Goal: Contribute content: Contribute content

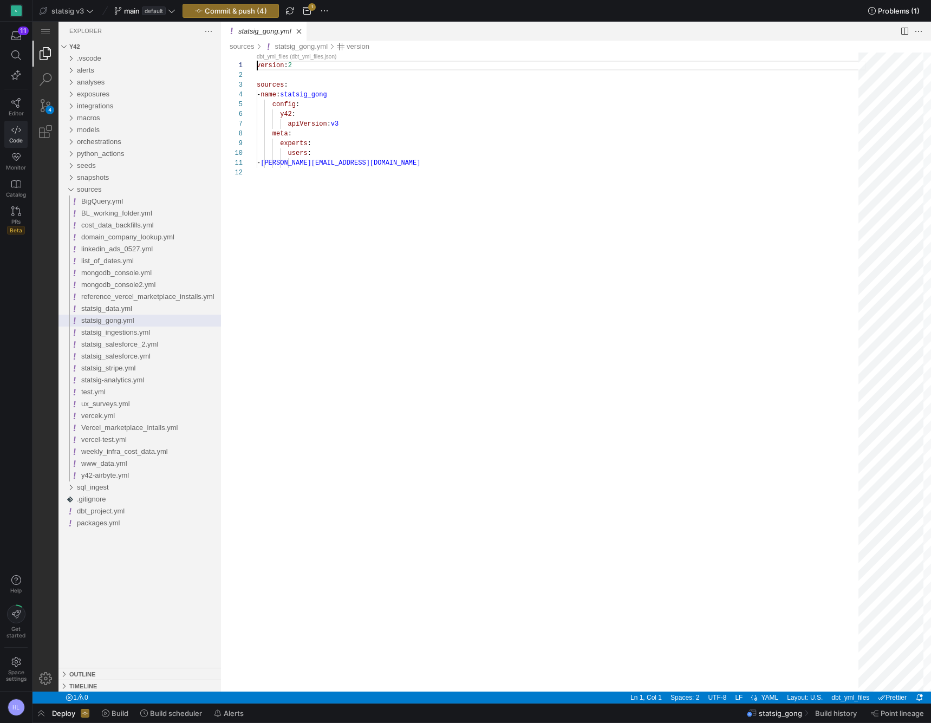
click at [15, 128] on icon at bounding box center [16, 130] width 10 height 10
click at [16, 107] on icon at bounding box center [15, 103] width 9 height 10
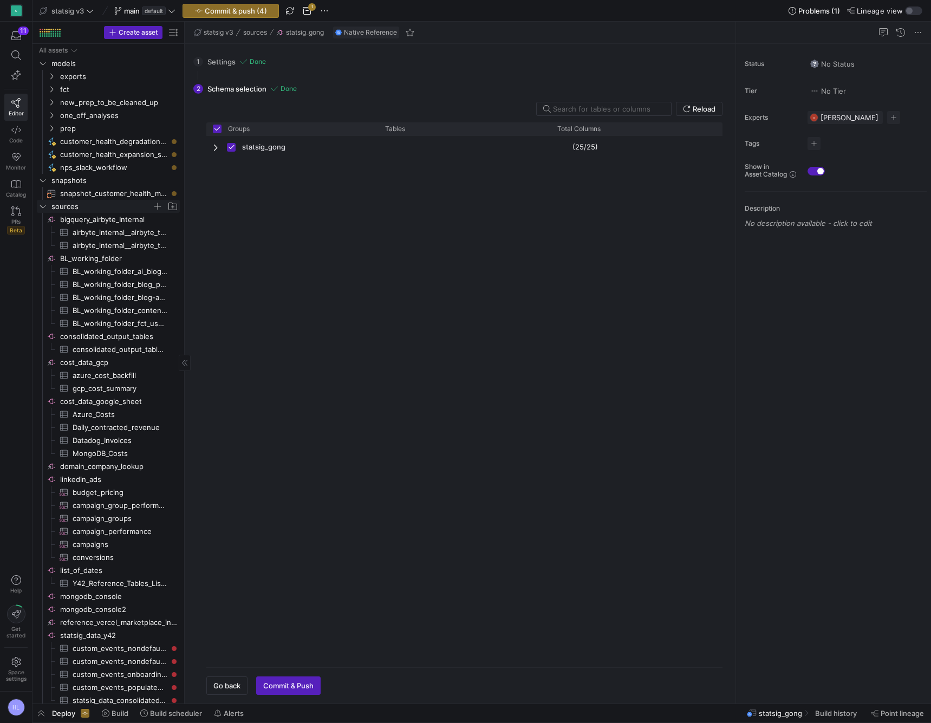
click at [42, 204] on icon "Press SPACE to select this row." at bounding box center [43, 206] width 8 height 6
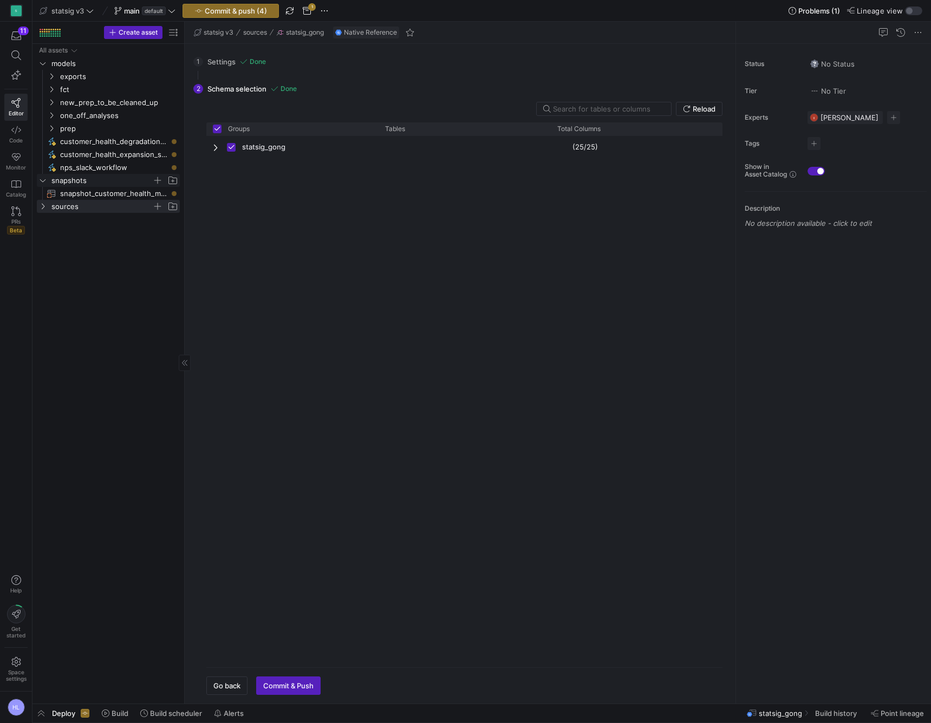
click at [42, 178] on icon "Press SPACE to select this row." at bounding box center [43, 180] width 8 height 6
click at [53, 127] on icon "Press SPACE to select this row." at bounding box center [52, 128] width 8 height 6
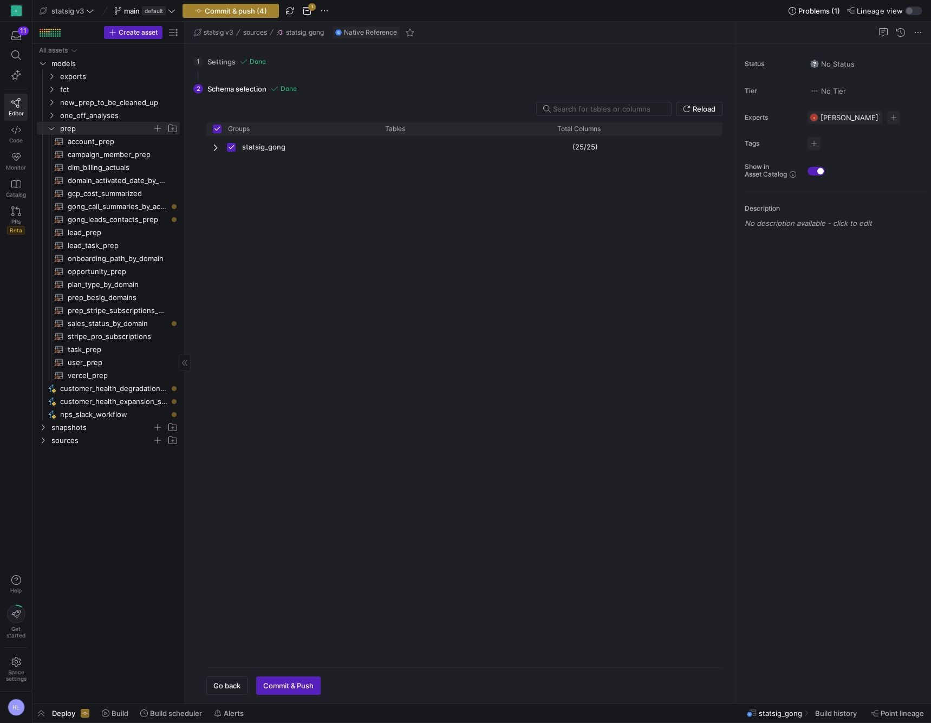
click at [222, 14] on span "Commit & push (4)" at bounding box center [236, 10] width 62 height 9
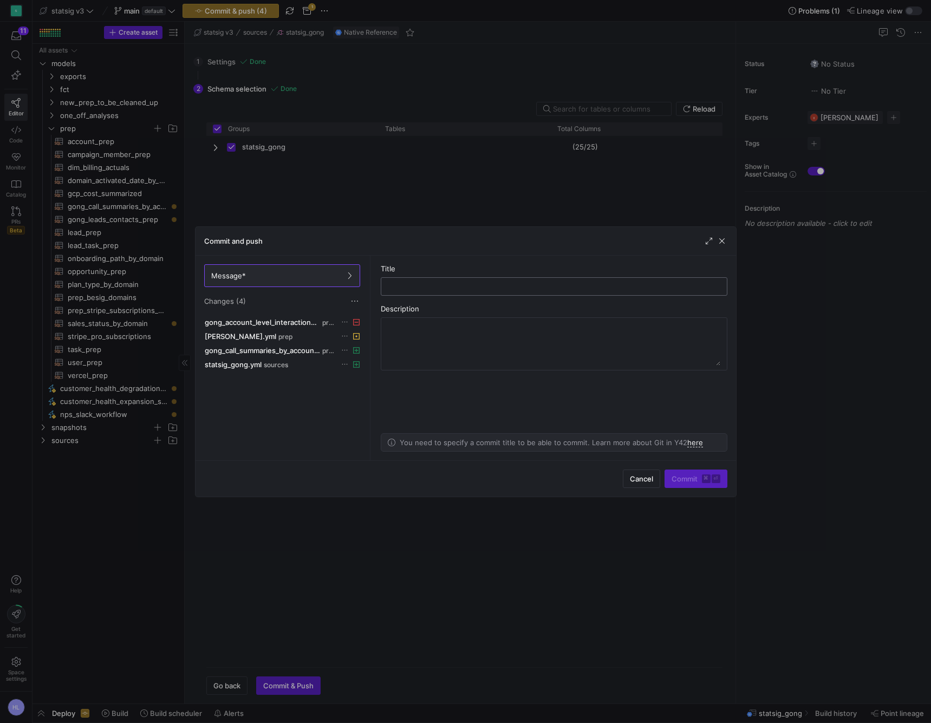
click at [401, 282] on input "text" at bounding box center [554, 286] width 328 height 9
type input "adding gong call summaries prep table"
click at [697, 453] on span "Commit ⌘ ⏎" at bounding box center [695, 478] width 49 height 9
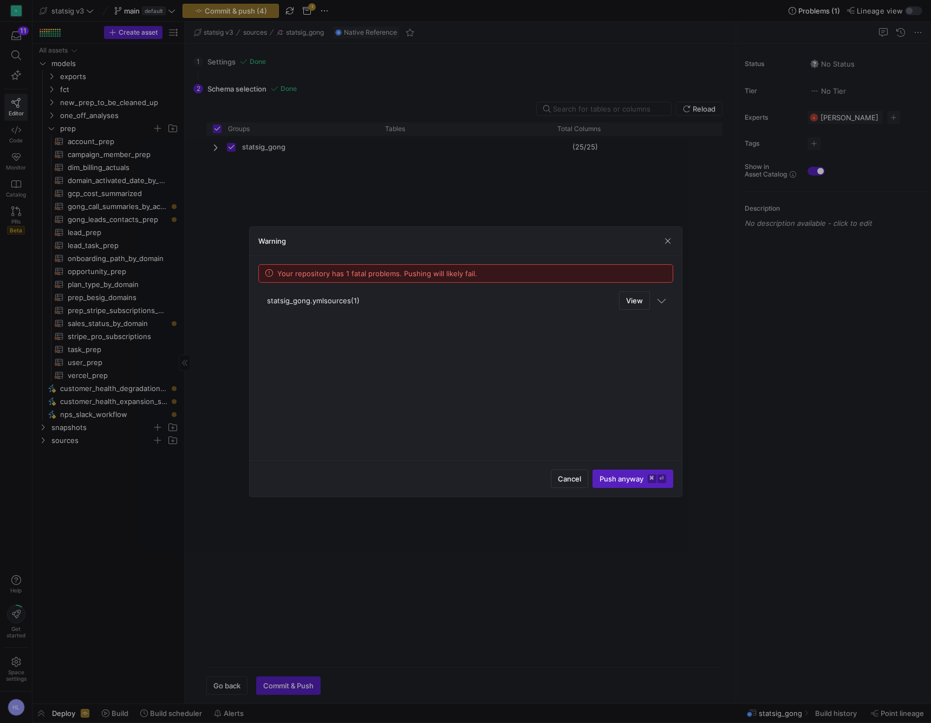
click at [663, 304] on mat-expansion-panel-header "statsig_gong.yml sources (1) View" at bounding box center [465, 300] width 415 height 27
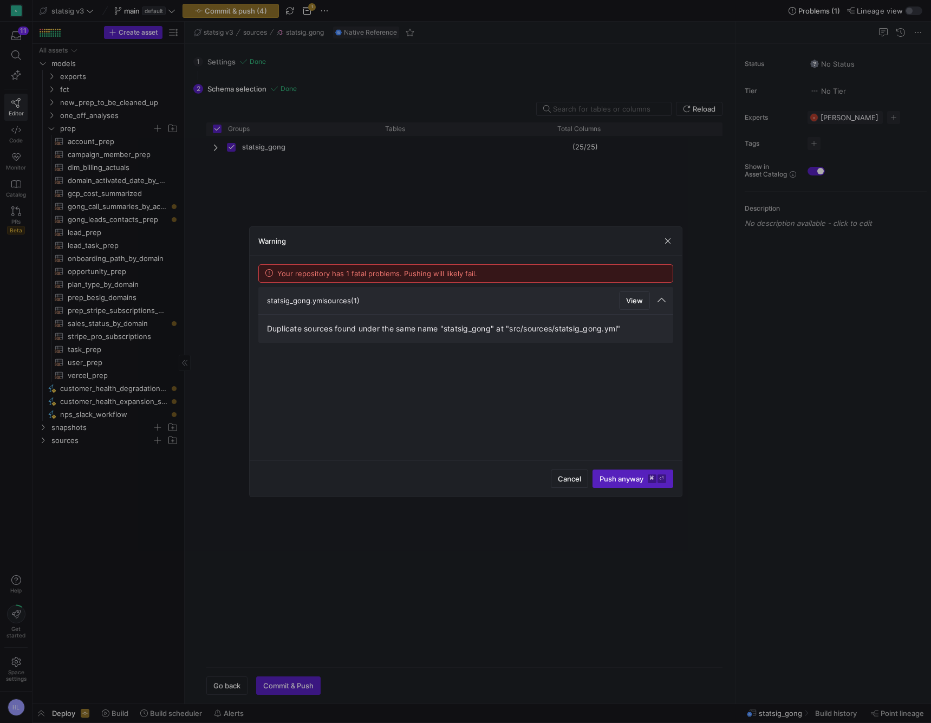
click at [637, 302] on span "View" at bounding box center [634, 300] width 17 height 9
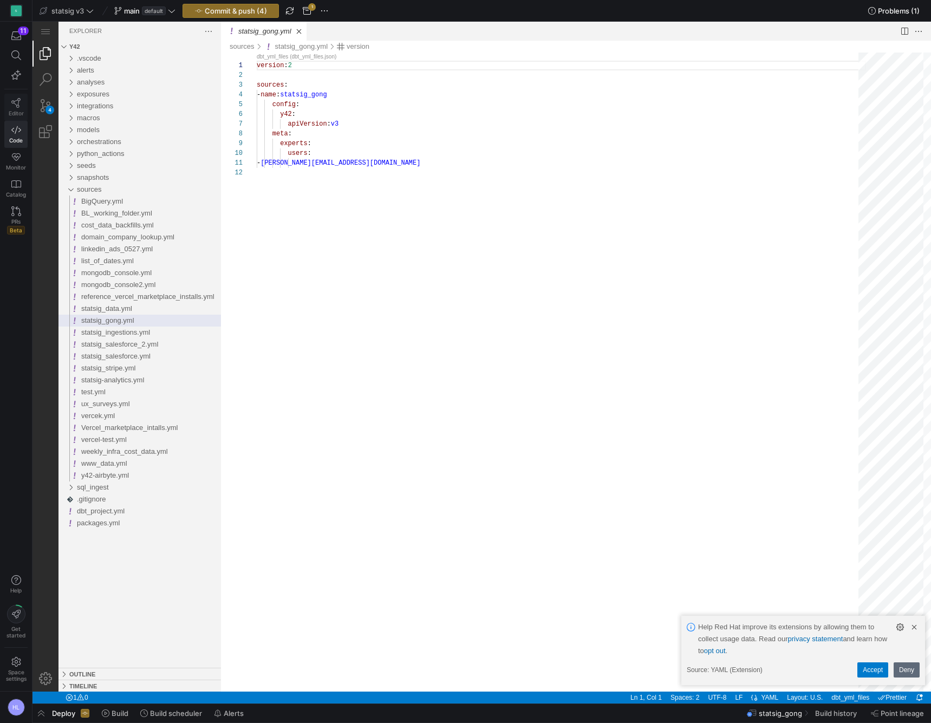
click at [21, 98] on icon at bounding box center [16, 103] width 10 height 10
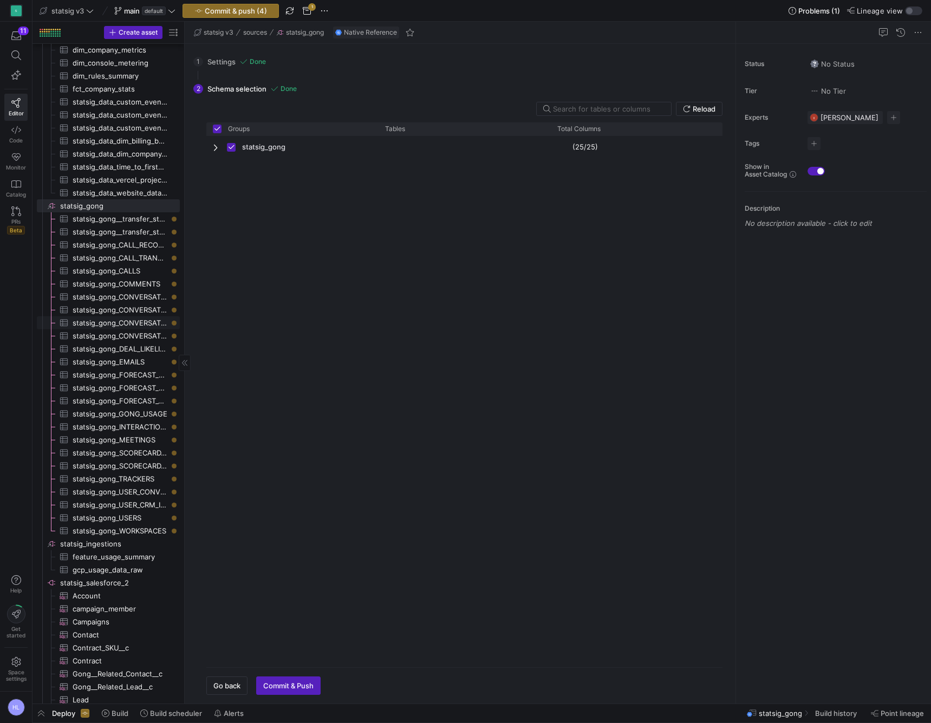
scroll to position [728, 0]
click at [166, 206] on span "statsig_gong​​​​​​​​" at bounding box center [119, 206] width 118 height 12
click at [173, 206] on span "statsig_gong​​​​​​​​" at bounding box center [119, 206] width 118 height 12
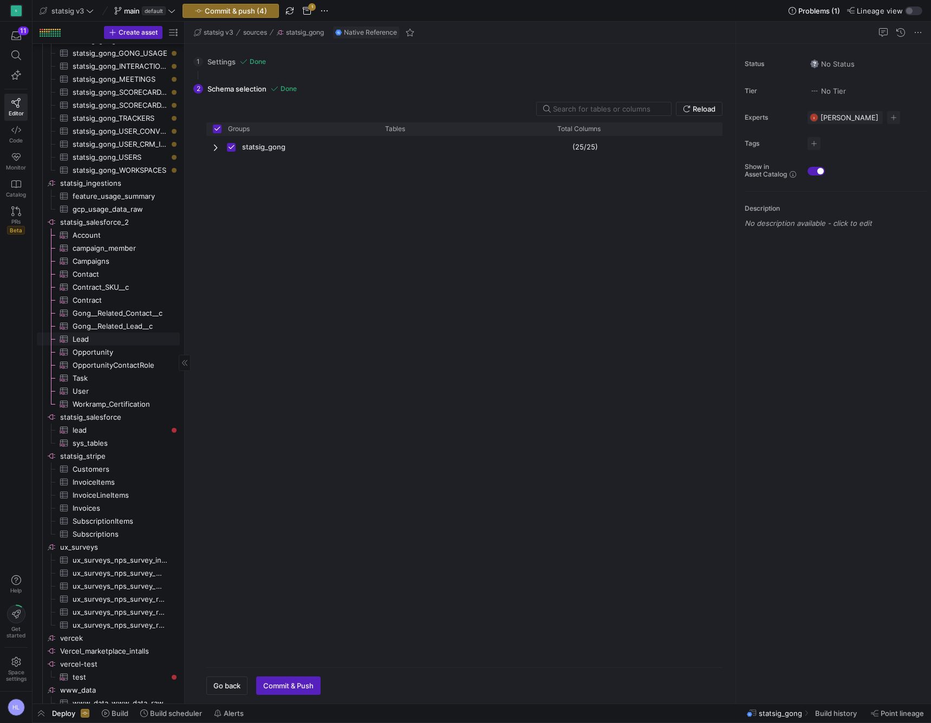
scroll to position [905, 0]
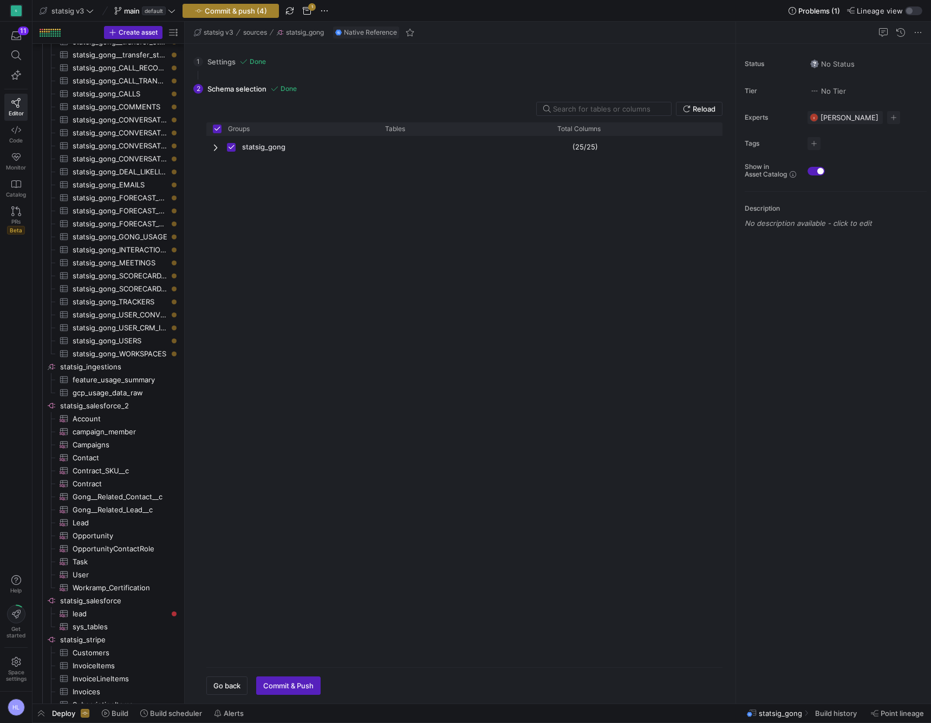
click at [256, 13] on span "Commit & push (4)" at bounding box center [236, 10] width 62 height 9
drag, startPoint x: 256, startPoint y: 13, endPoint x: 399, endPoint y: 281, distance: 304.2
click at [250, 11] on div at bounding box center [465, 361] width 931 height 723
click at [255, 10] on span "Commit & push (4)" at bounding box center [236, 10] width 62 height 9
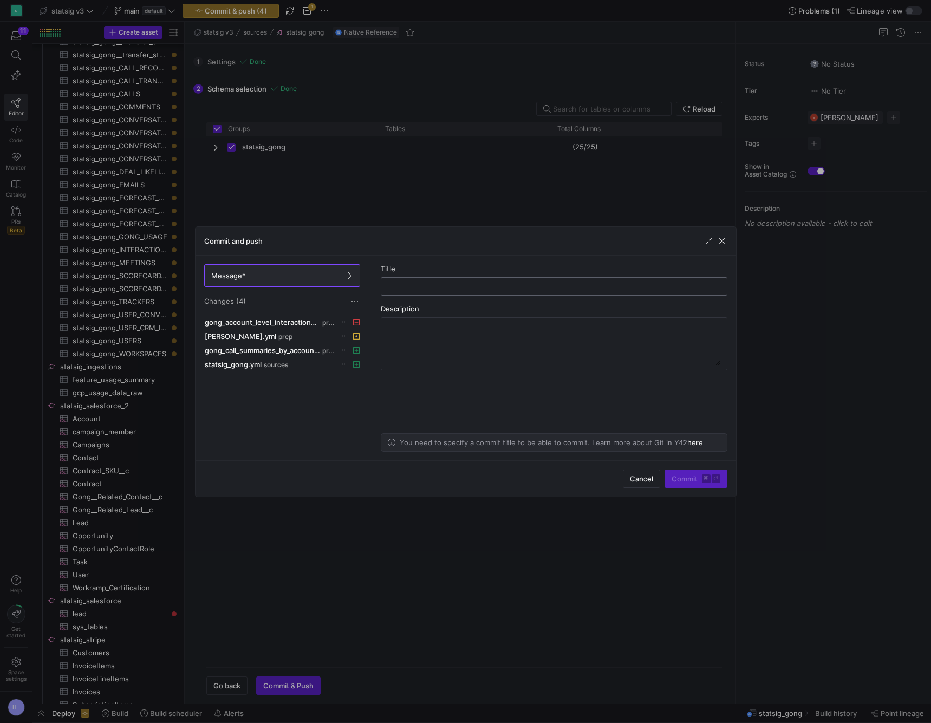
click at [402, 285] on input "text" at bounding box center [554, 286] width 328 height 9
type input "adding gong call summaries prep table"
click at [698, 453] on span "Commit ⌘ ⏎" at bounding box center [695, 478] width 49 height 9
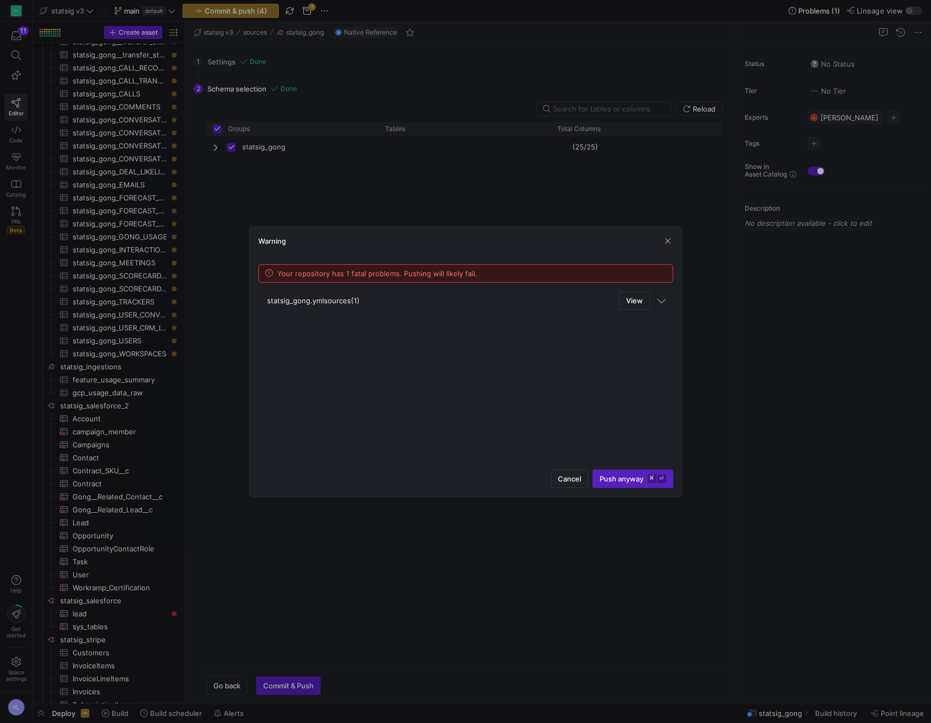
click at [664, 303] on span at bounding box center [661, 299] width 6 height 9
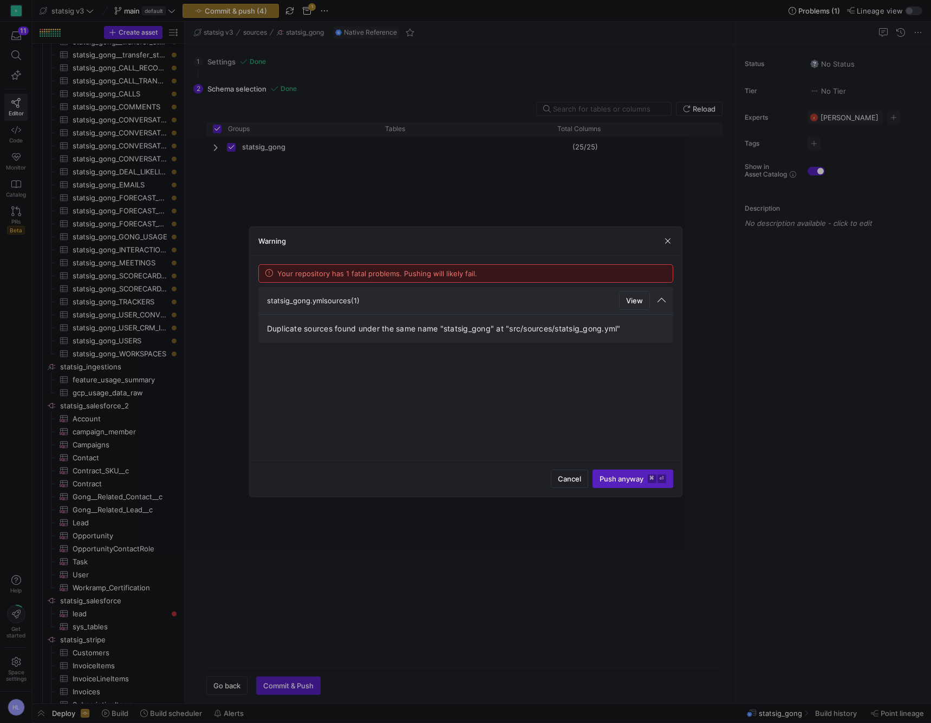
click at [638, 299] on span "View" at bounding box center [634, 300] width 17 height 9
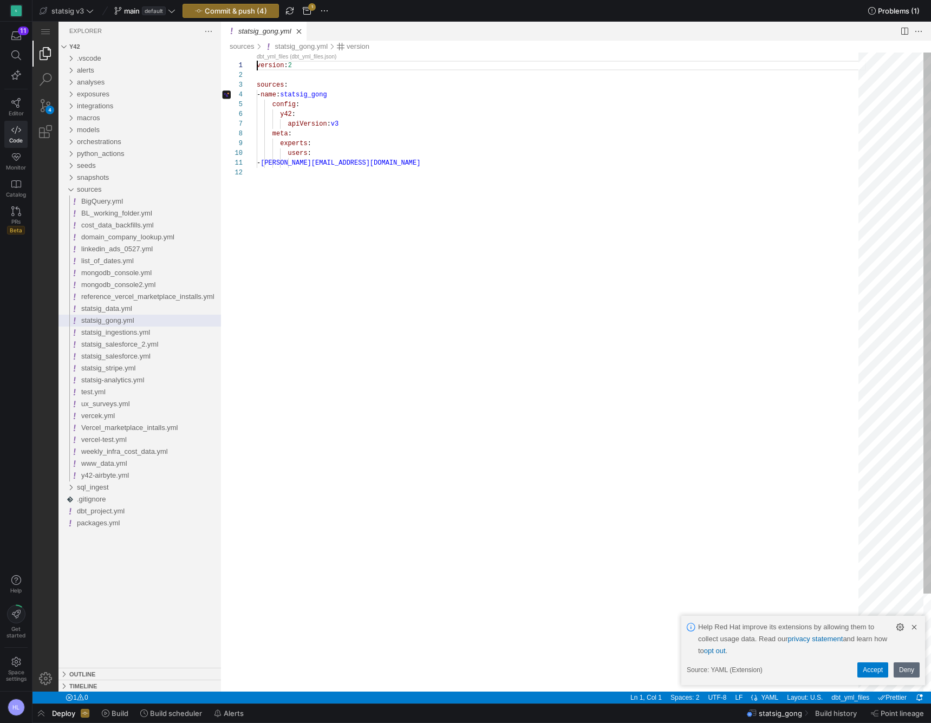
click at [296, 93] on span "statsig_gong" at bounding box center [303, 95] width 47 height 8
click at [308, 147] on div "experts :" at bounding box center [561, 144] width 609 height 10
type textarea "- [PERSON_NAME][EMAIL_ADDRESS][DOMAIN_NAME]"
click at [313, 171] on div "statsig_gong.yml, preview" at bounding box center [561, 173] width 609 height 10
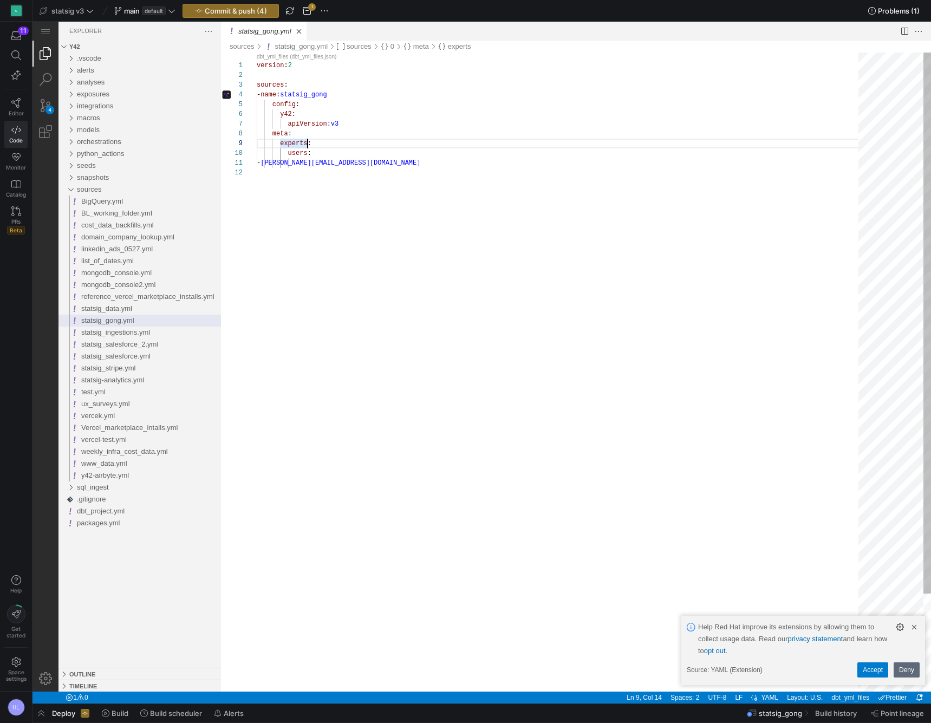
scroll to position [10, 0]
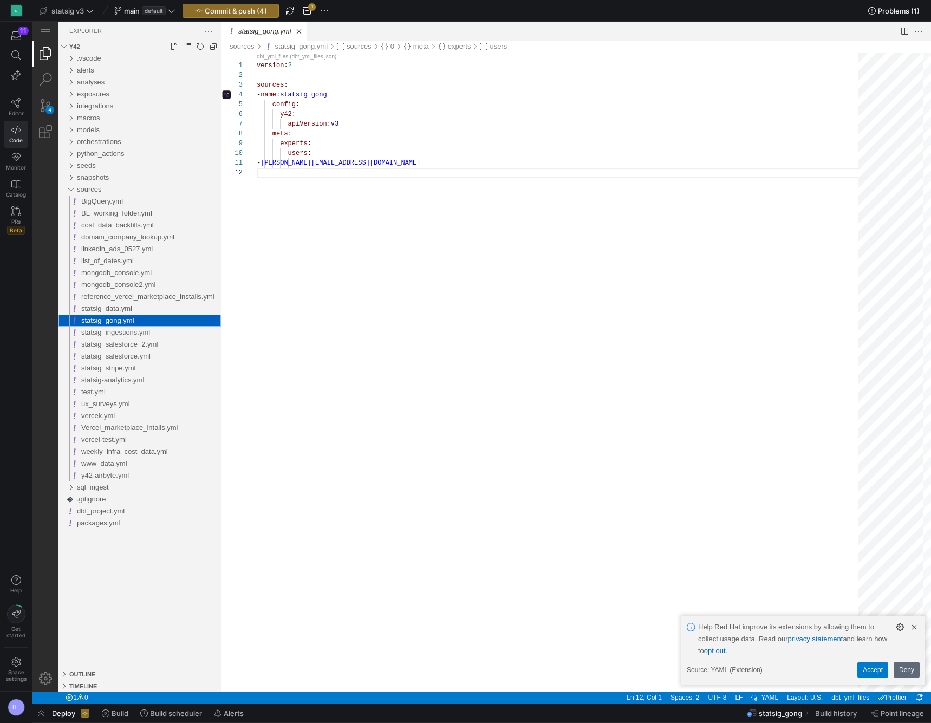
click at [122, 320] on span "statsig_gong.yml" at bounding box center [107, 320] width 53 height 8
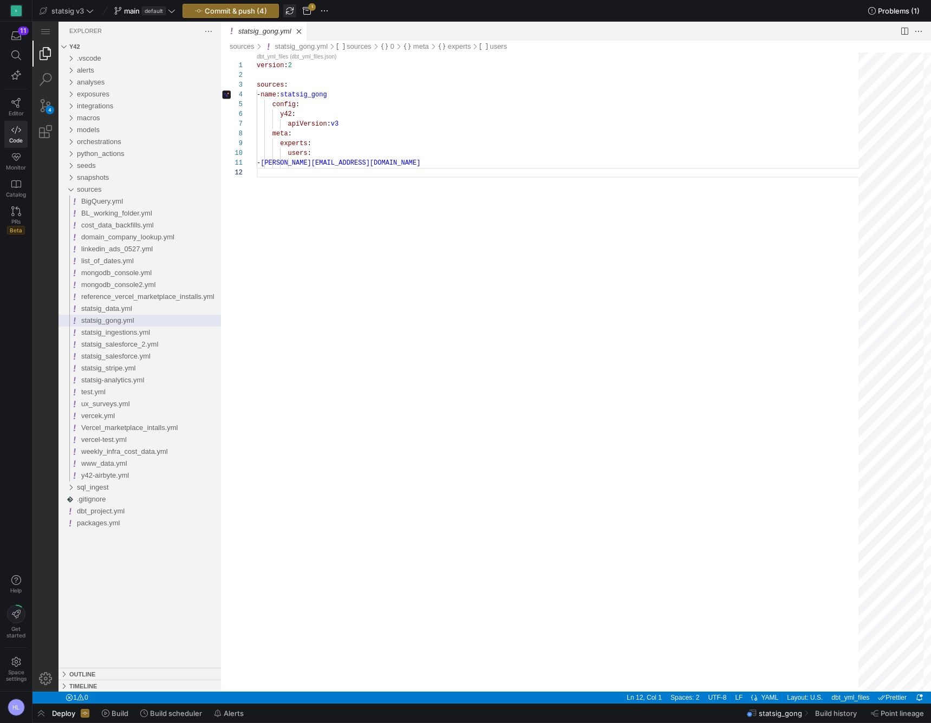
click at [289, 10] on span "button" at bounding box center [289, 10] width 13 height 13
click at [118, 309] on span "statsig_data.yml" at bounding box center [106, 308] width 51 height 8
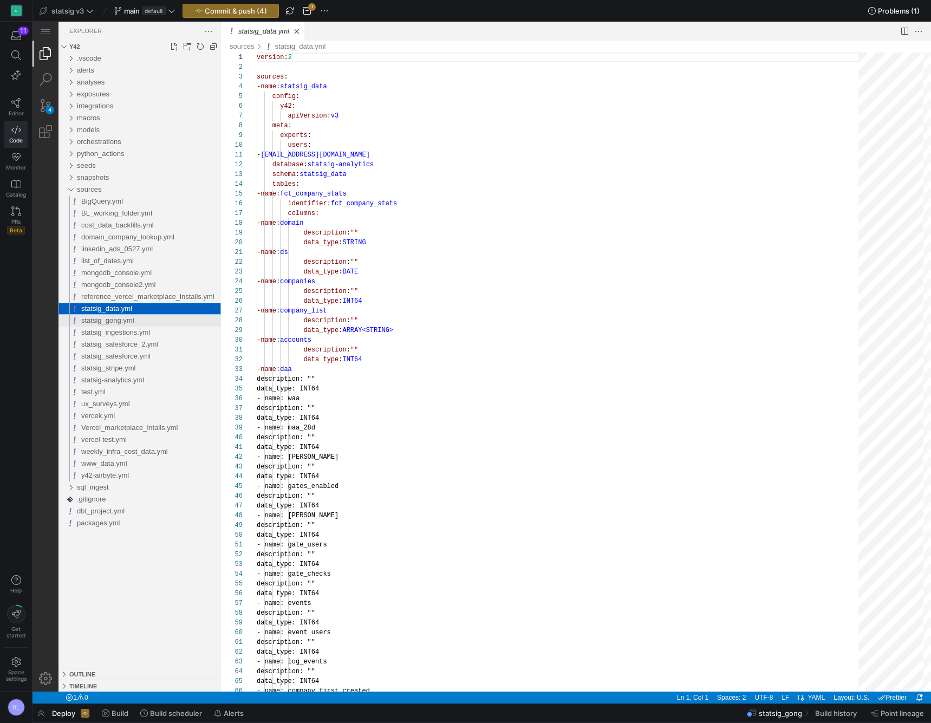
scroll to position [97, 0]
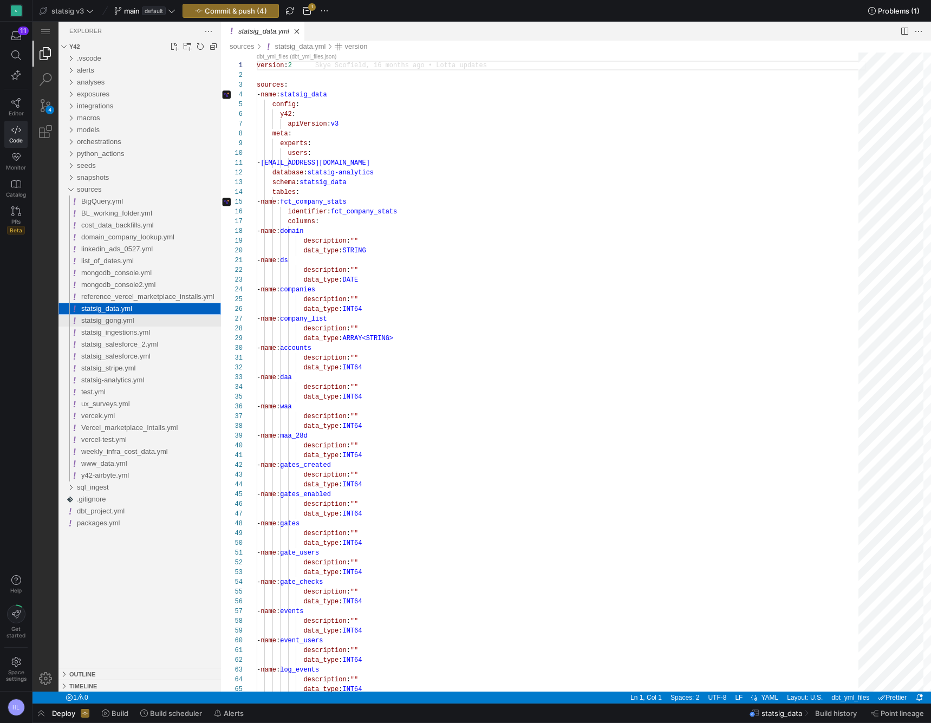
click at [123, 319] on span "statsig_gong.yml" at bounding box center [107, 320] width 53 height 8
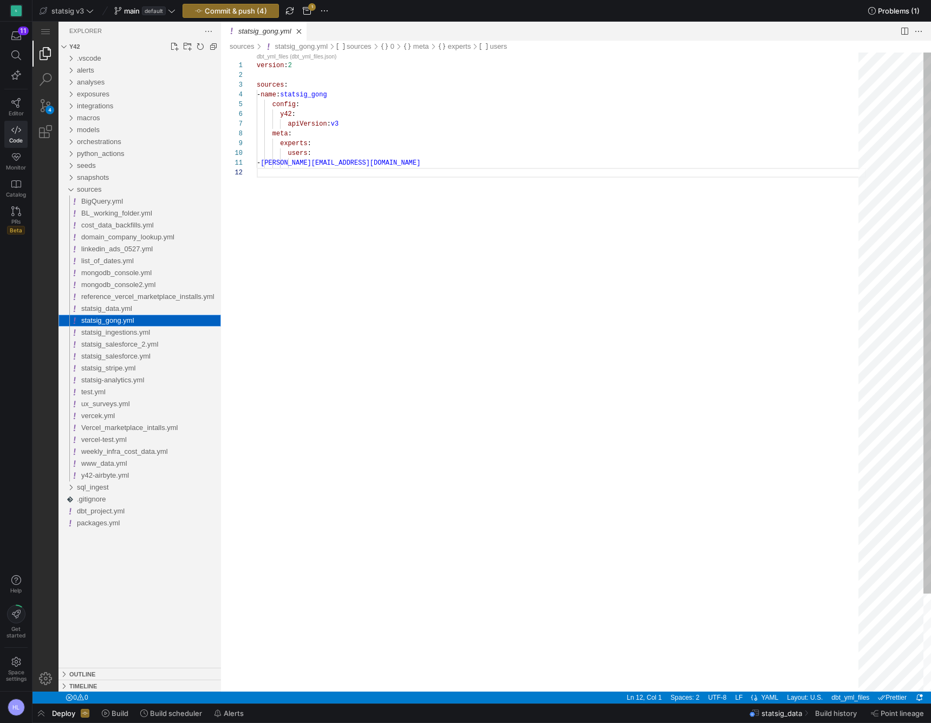
scroll to position [10, 0]
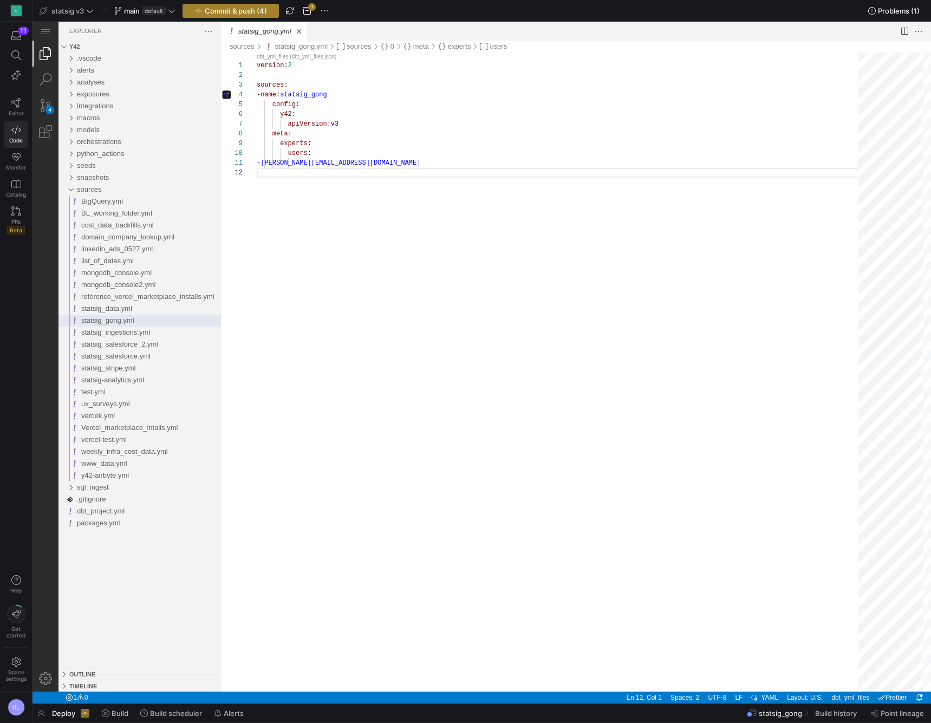
click at [264, 8] on span "Commit & push (4)" at bounding box center [236, 10] width 62 height 9
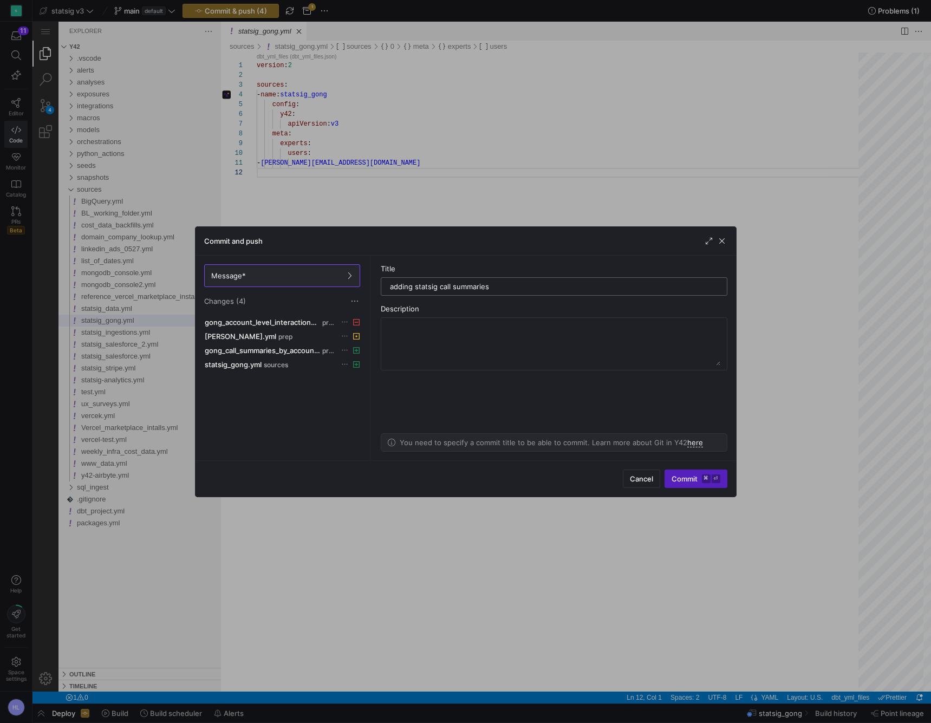
click at [417, 286] on input "adding statsig call summaries" at bounding box center [554, 286] width 328 height 9
click at [503, 288] on input "adding gong call summaries" at bounding box center [554, 286] width 328 height 9
type input "adding gong call summaries prep table"
click at [693, 453] on span "Commit ⌘ ⏎" at bounding box center [695, 478] width 49 height 9
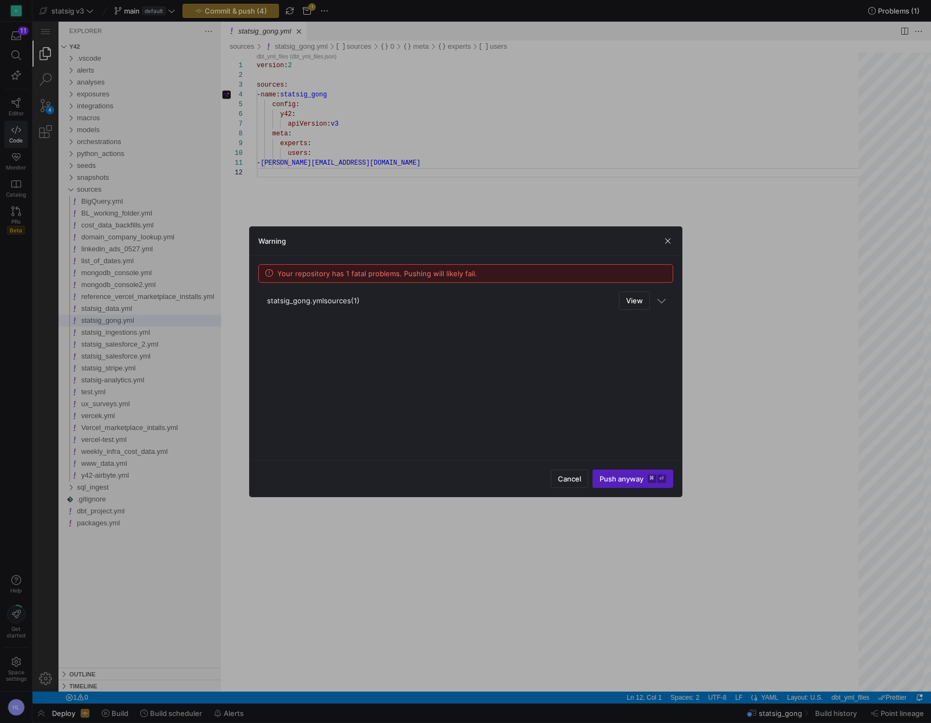
click at [662, 303] on span at bounding box center [661, 299] width 6 height 9
